Goal: Transaction & Acquisition: Purchase product/service

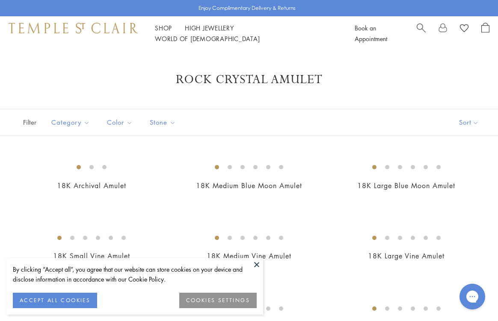
click at [78, 305] on button "ACCEPT ALL COOKIES" at bounding box center [55, 300] width 84 height 15
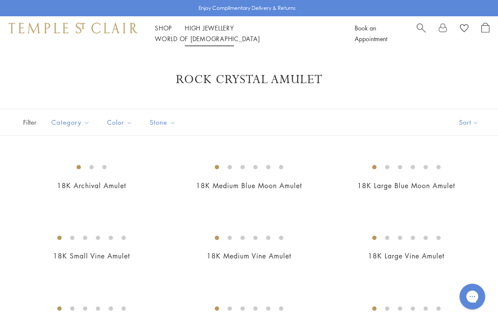
click at [218, 28] on li "High Jewellery High Jewellery" at bounding box center [209, 28] width 49 height 11
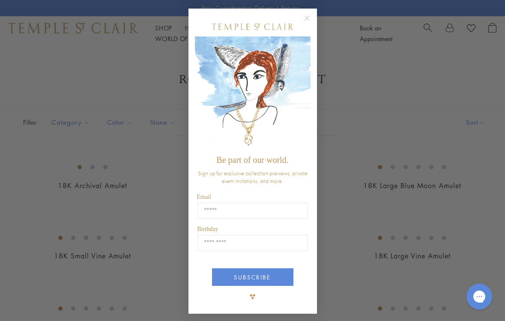
click at [304, 16] on circle "Close dialog" at bounding box center [306, 18] width 10 height 10
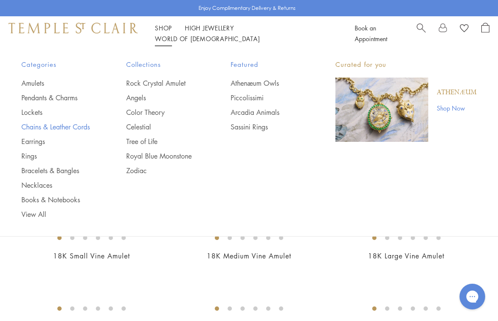
click at [48, 129] on link "Chains & Leather Cords" at bounding box center [56, 126] width 71 height 9
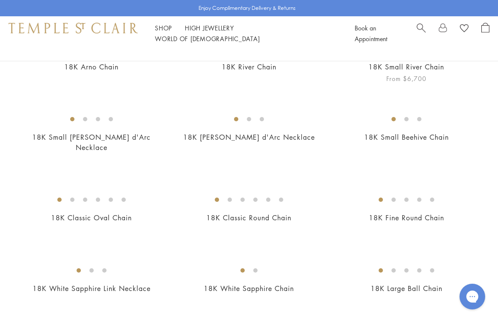
scroll to position [109, 0]
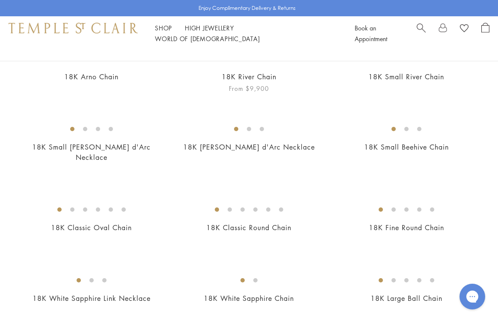
click at [0, 0] on img at bounding box center [0, 0] width 0 height 0
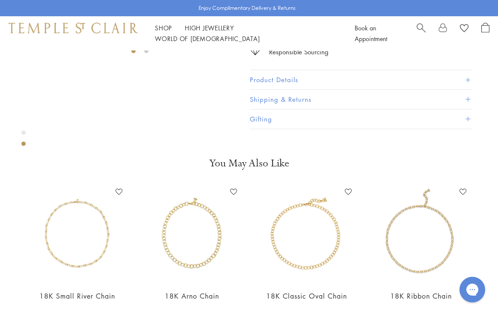
scroll to position [177, 0]
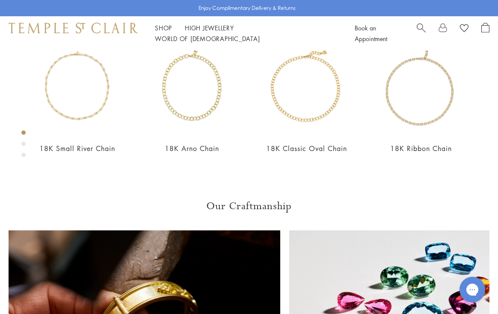
scroll to position [51, 0]
